Goal: Information Seeking & Learning: Check status

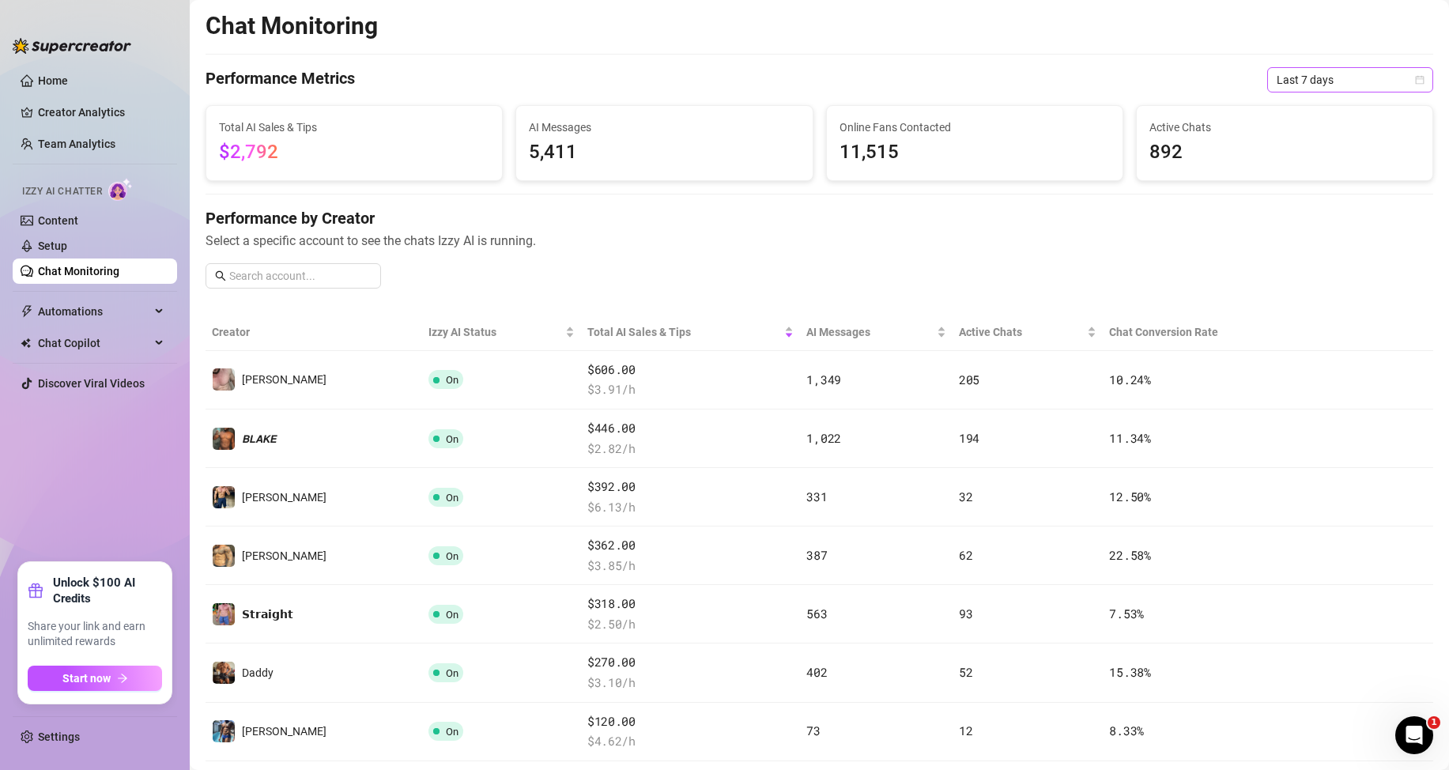
click at [1321, 82] on span "Last 7 days" at bounding box center [1349, 80] width 147 height 24
click at [1302, 110] on div "Last 24 hours" at bounding box center [1336, 111] width 141 height 17
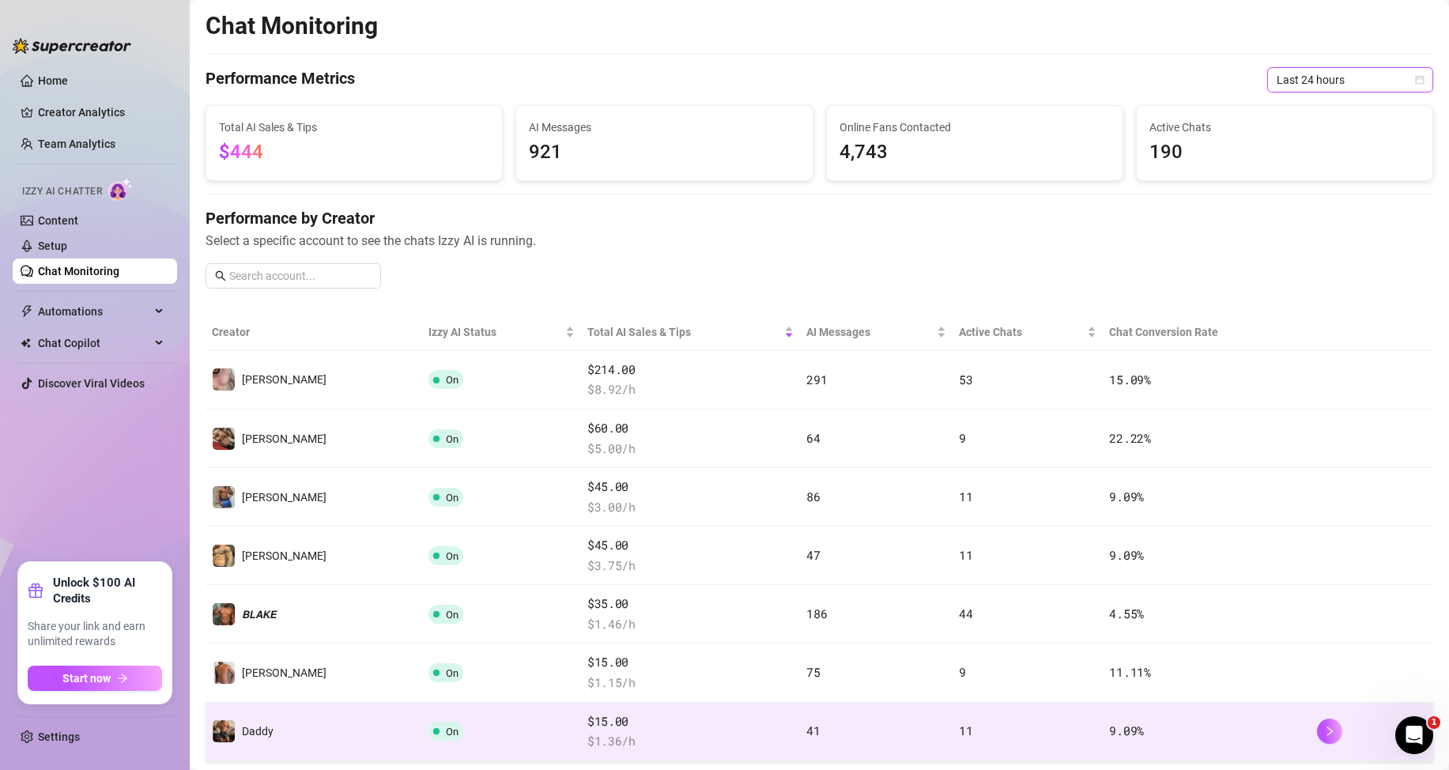
scroll to position [237, 0]
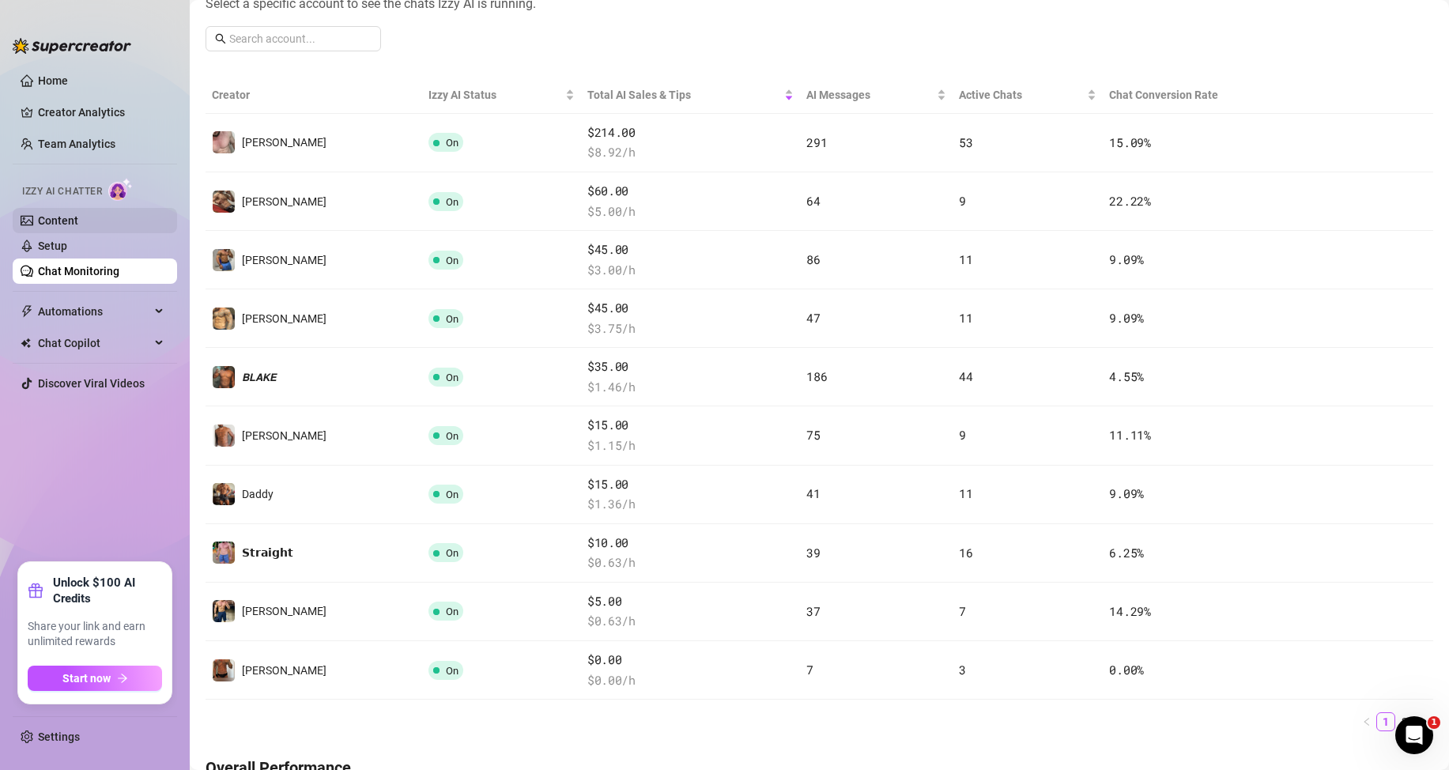
click at [78, 214] on link "Content" at bounding box center [58, 220] width 40 height 13
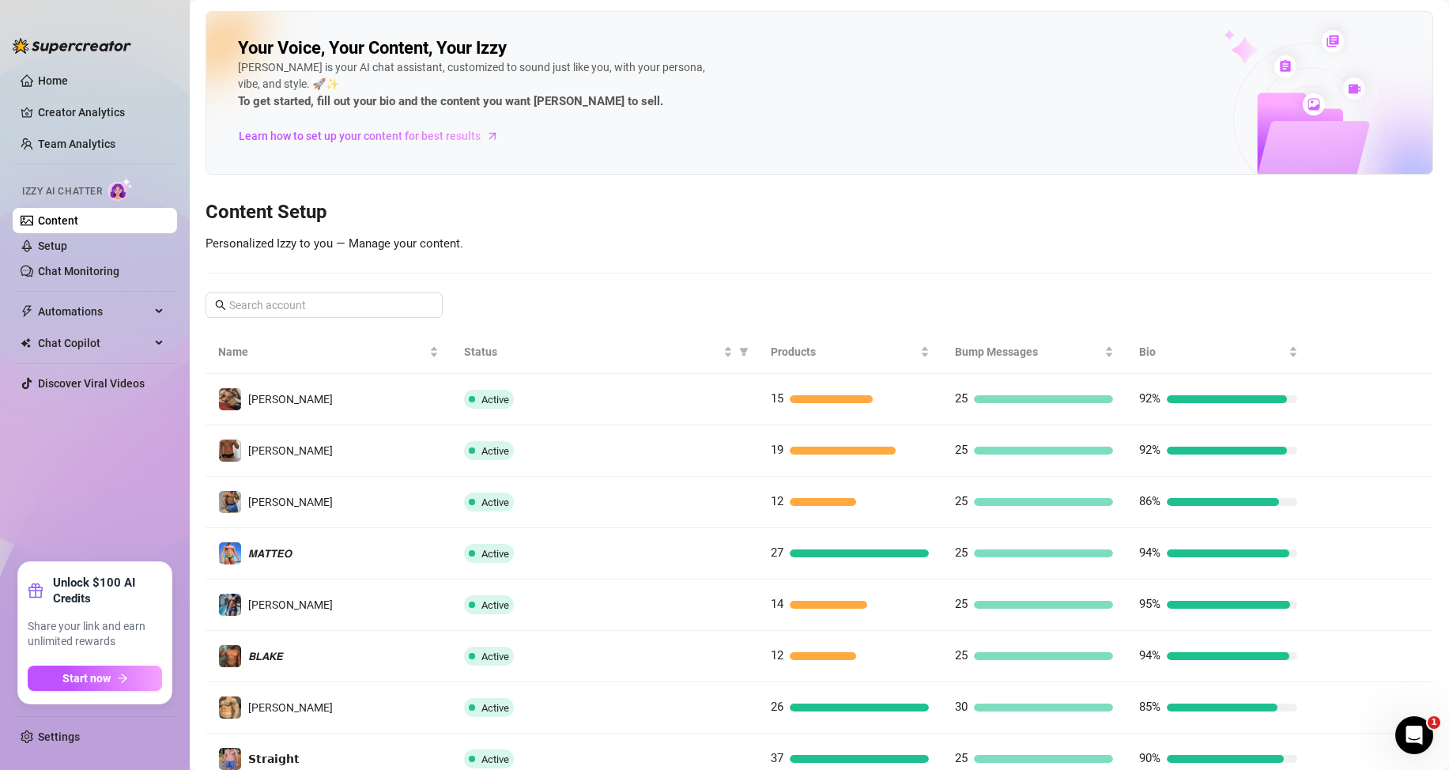
scroll to position [209, 0]
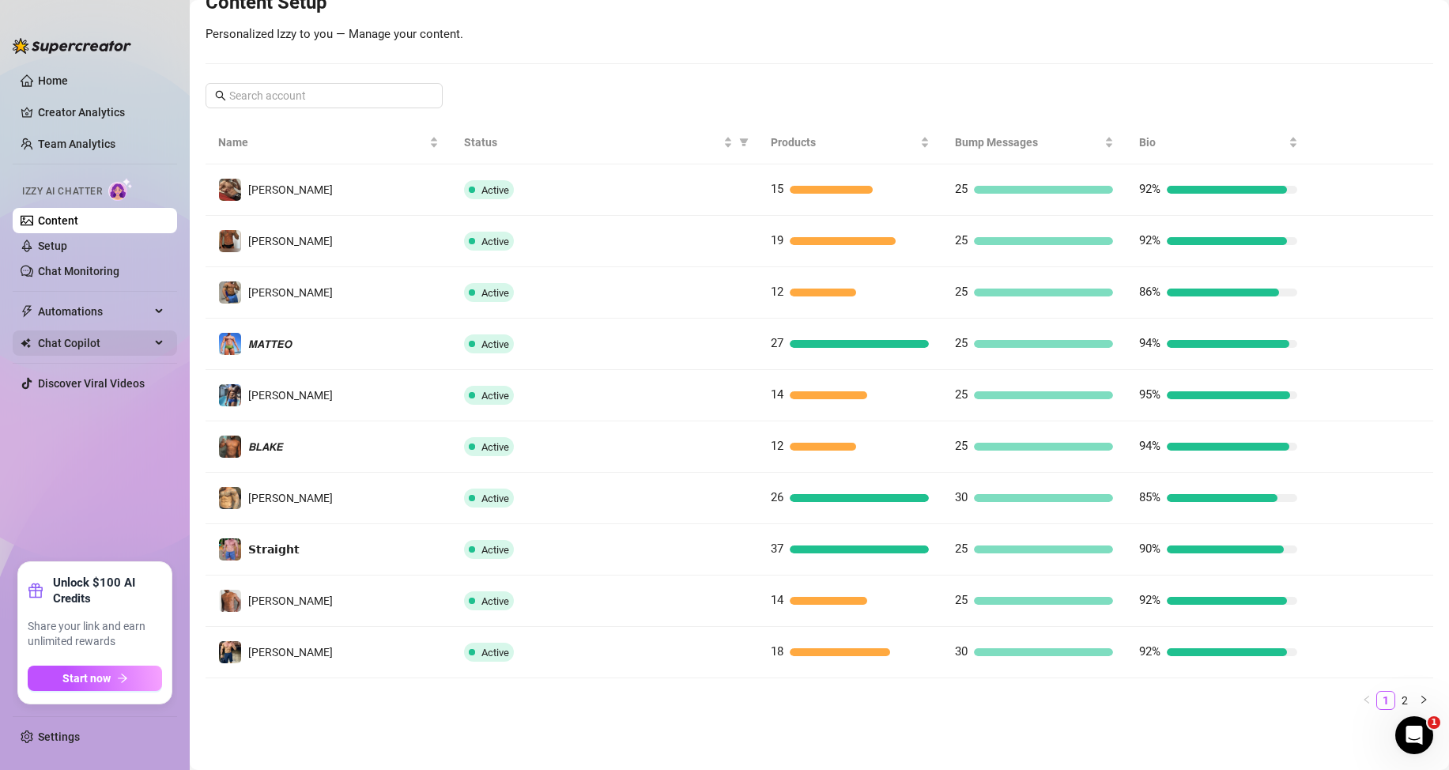
click at [111, 342] on span "Chat Copilot" at bounding box center [94, 342] width 112 height 25
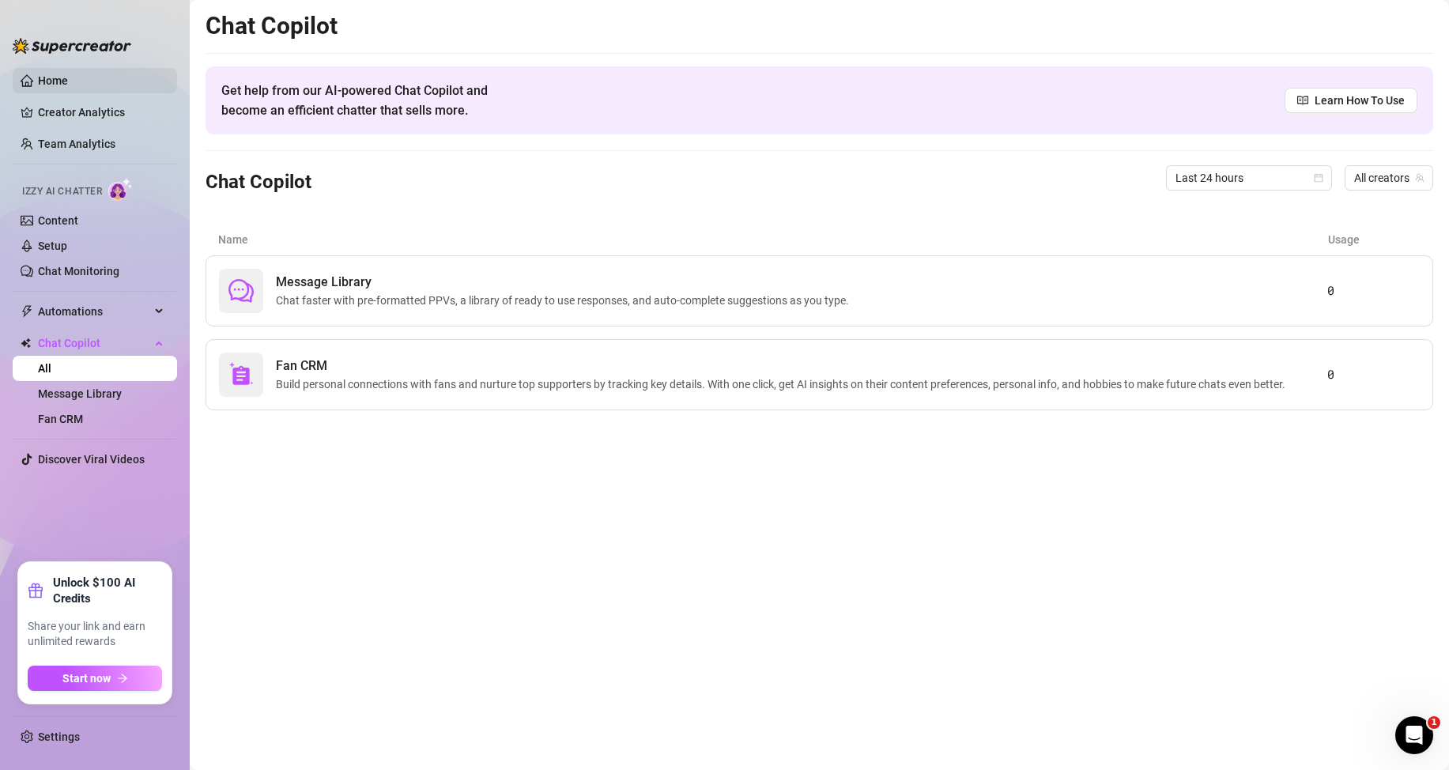
click at [39, 77] on link "Home" at bounding box center [53, 80] width 30 height 13
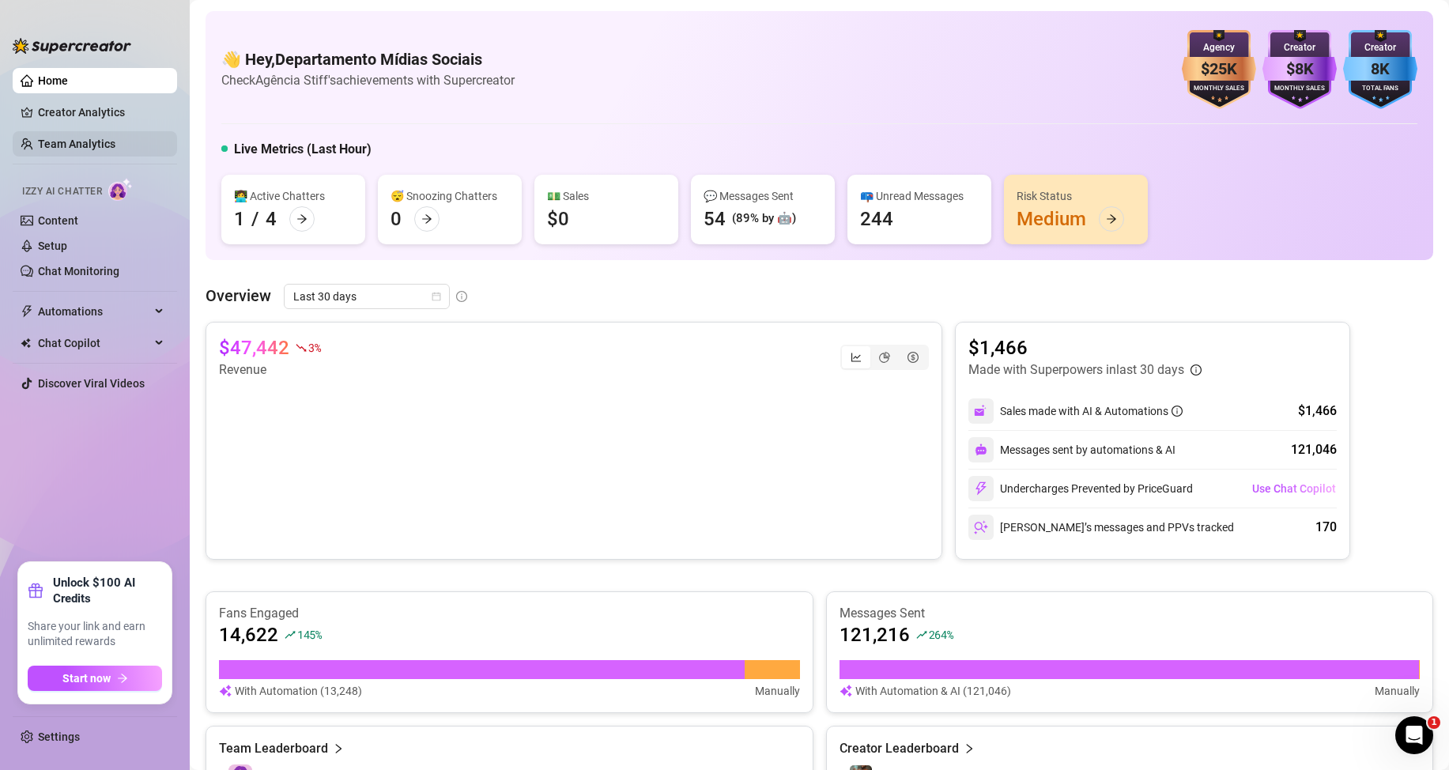
click at [89, 148] on link "Team Analytics" at bounding box center [76, 144] width 77 height 13
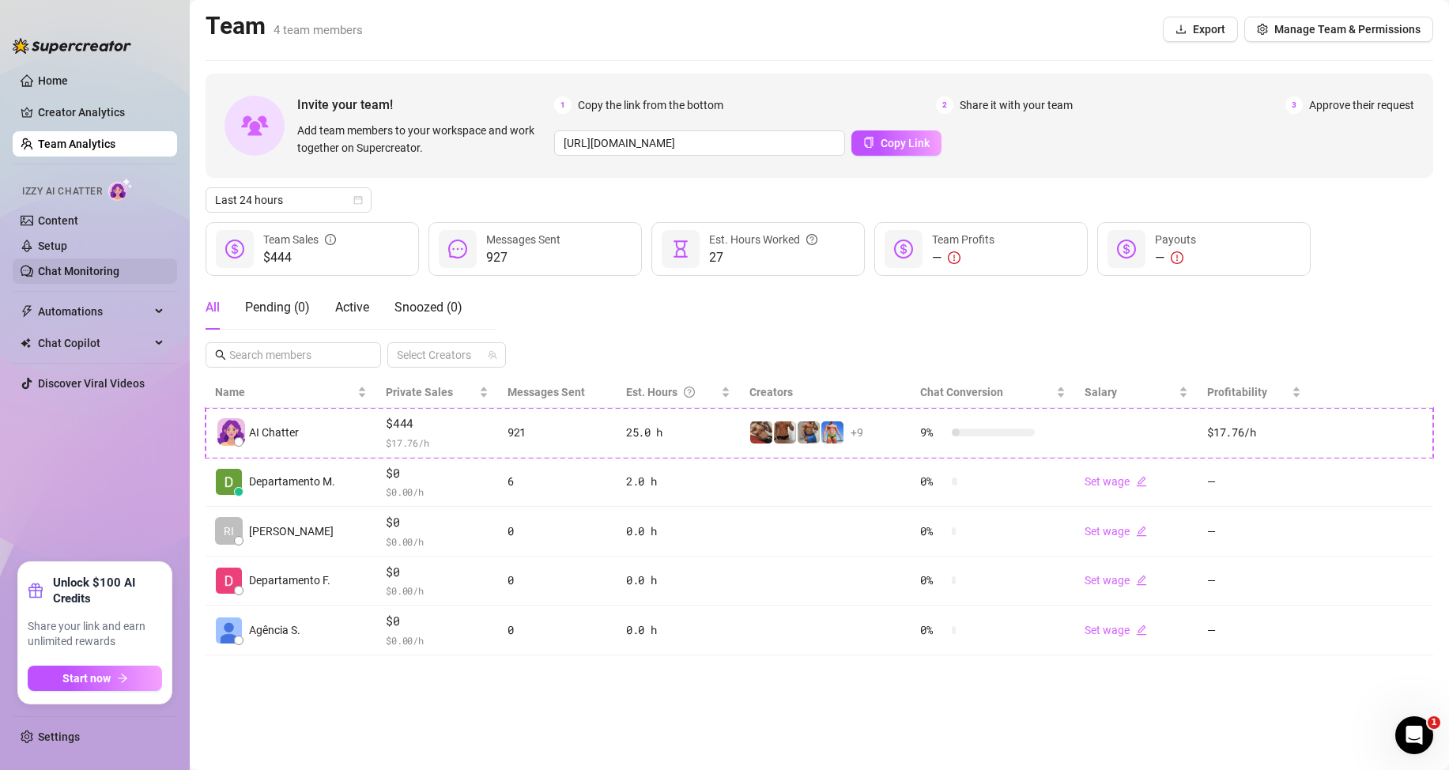
click at [113, 270] on link "Chat Monitoring" at bounding box center [78, 271] width 81 height 13
